Goal: Find specific page/section: Find specific page/section

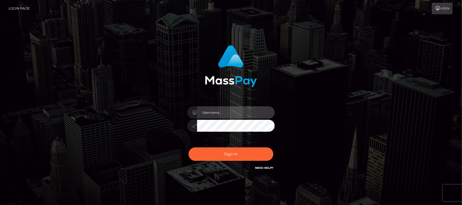
click at [236, 114] on input "text" at bounding box center [236, 112] width 78 height 12
type input "hello.feetfinder"
click at [243, 113] on input "hello.feetfinder" at bounding box center [236, 112] width 78 height 12
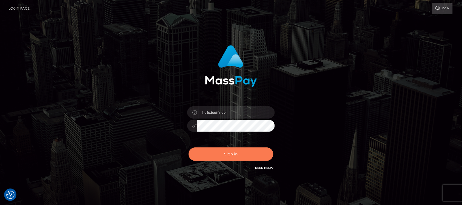
click at [246, 155] on button "Sign in" at bounding box center [230, 153] width 85 height 13
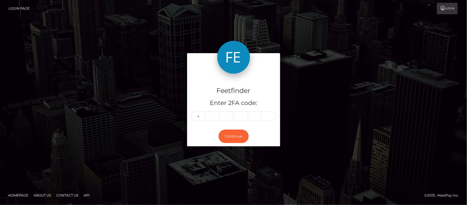
type input "8"
type input "0"
type input "1"
type input "5"
type input "7"
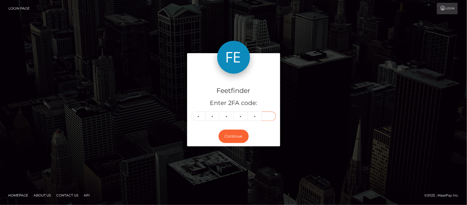
type input "3"
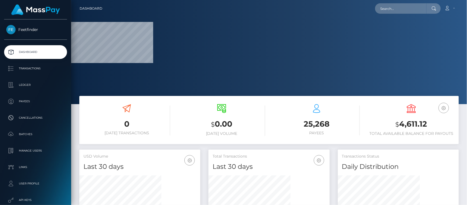
click at [237, 133] on h6 "[DATE] Volume" at bounding box center [221, 133] width 87 height 5
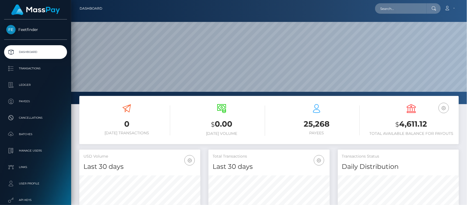
scroll to position [97, 121]
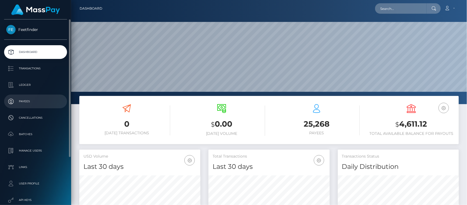
click at [25, 99] on p "Payees" at bounding box center [35, 101] width 59 height 8
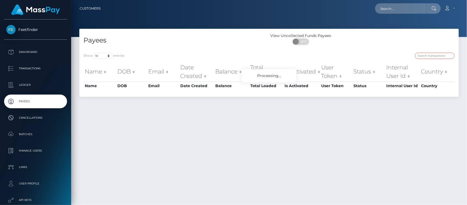
click at [431, 57] on input "search" at bounding box center [435, 56] width 40 height 6
paste input "009b2d35-82bd-11f0-8023-0266f44cc279"
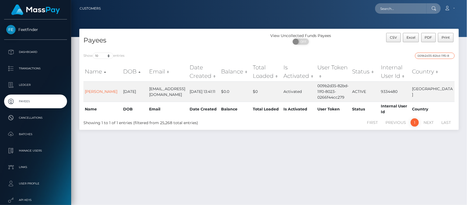
click at [430, 57] on input "009b2d35-82bd-11f0-8023-0266f44cc279" at bounding box center [435, 56] width 40 height 6
paste input "e625a4b0-84da"
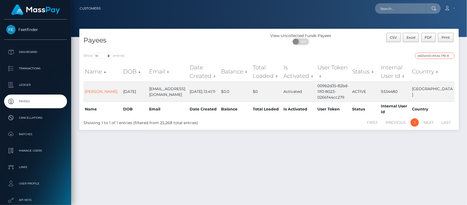
scroll to position [0, 25]
type input "e625a4b0-84da-11f0-8023-0266f44cc279"
